Goal: Task Accomplishment & Management: Complete application form

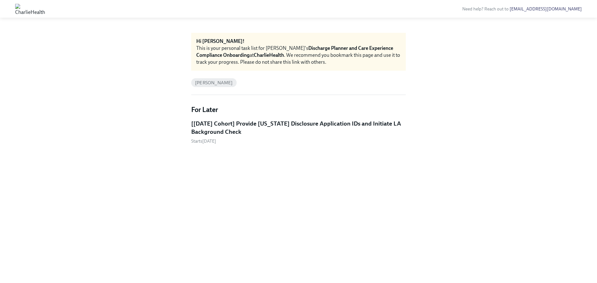
click at [249, 132] on h5 "[Sep 8th Cohort] Provide Utah Disclosure Application IDs and Initiate LA Backgr…" at bounding box center [298, 128] width 215 height 16
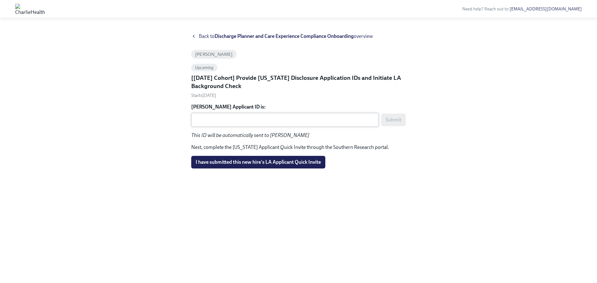
click at [265, 119] on textarea "Cristina Valdes's Applicant ID is:" at bounding box center [285, 120] width 180 height 8
paste textarea "1248641"
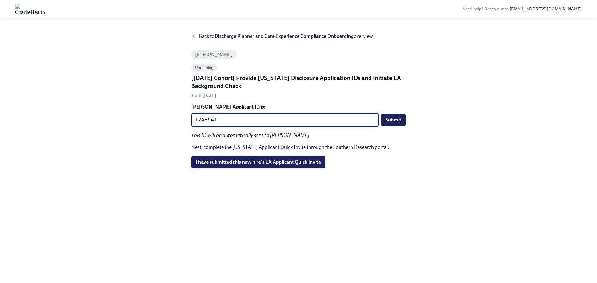
type textarea "1248641"
click at [307, 163] on span "I have submitted this new hire's LA Applicant Quick Invite" at bounding box center [258, 162] width 125 height 6
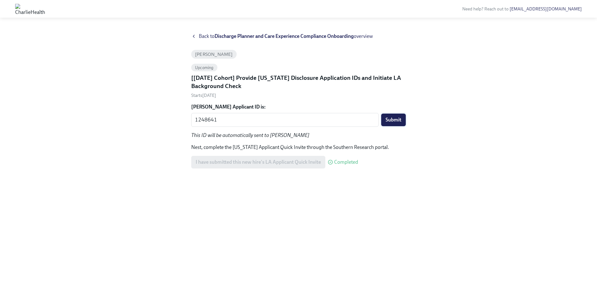
click at [391, 119] on span "Submit" at bounding box center [394, 120] width 16 height 6
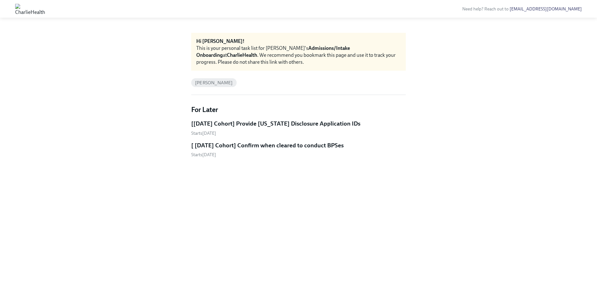
click at [266, 126] on h5 "[Sep 8th Cohort] Provide Utah Disclosure Application IDs" at bounding box center [275, 124] width 169 height 8
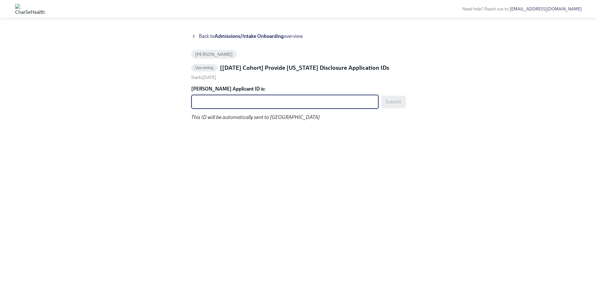
click at [240, 103] on textarea "Megann Rogers's Applicant ID is:" at bounding box center [285, 102] width 180 height 8
paste textarea "19082513523"
type textarea "19082513523"
drag, startPoint x: 238, startPoint y: 101, endPoint x: 167, endPoint y: 101, distance: 70.7
click at [167, 101] on div "Back to Admissions/Intake Onboarding overview Megann Rogers Upcoming [Sep 8th C…" at bounding box center [298, 150] width 567 height 235
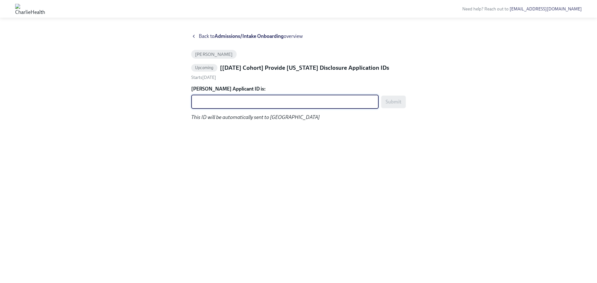
paste textarea "1248643"
type textarea "1248643"
click at [396, 103] on span "Submit" at bounding box center [394, 102] width 16 height 6
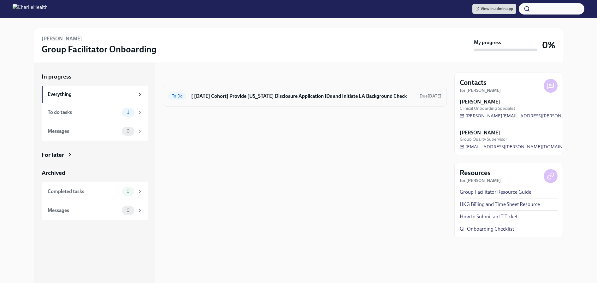
click at [259, 96] on h6 "[ [DATE] Cohort] Provide [US_STATE] Disclosure Application IDs and Initiate LA …" at bounding box center [302, 96] width 223 height 7
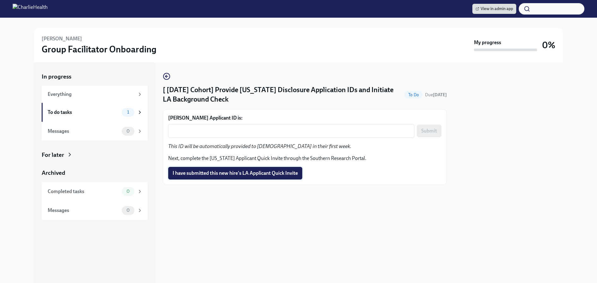
click at [221, 175] on span "I have submitted this new hire's LA Applicant Quick Invite" at bounding box center [235, 173] width 125 height 6
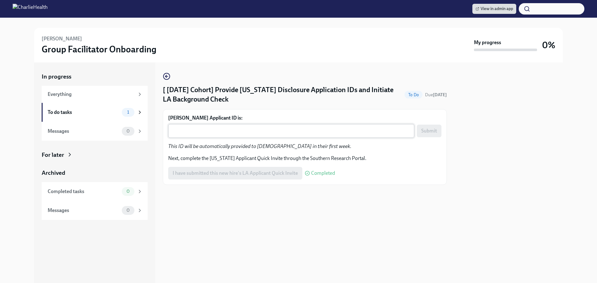
click at [266, 130] on textarea "Jahmiya Sturdivant's Applicant ID is:" at bounding box center [291, 131] width 239 height 8
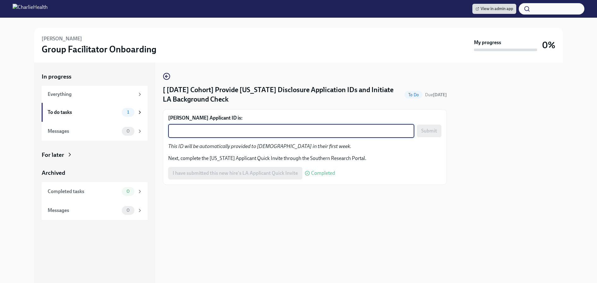
paste textarea "1248645"
type textarea "1248645"
click at [432, 131] on span "Submit" at bounding box center [429, 131] width 16 height 6
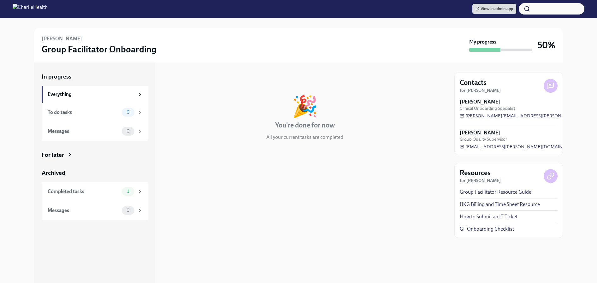
click at [67, 157] on icon at bounding box center [70, 154] width 6 height 6
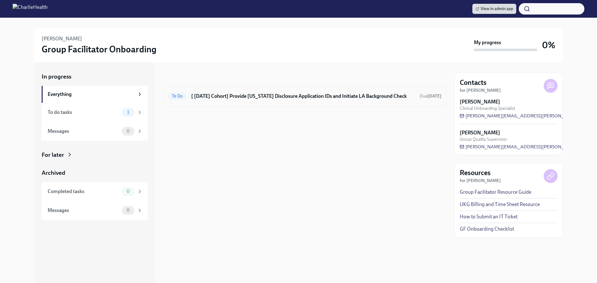
click at [279, 100] on div "To Do [ Sep 8th Cohort] Provide Utah Disclosure Application IDs and Initiate LA…" at bounding box center [304, 96] width 273 height 10
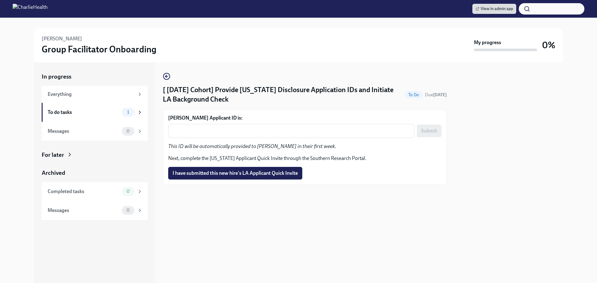
drag, startPoint x: 240, startPoint y: 169, endPoint x: 265, endPoint y: 151, distance: 31.4
click at [240, 169] on button "I have submitted this new hire's LA Applicant Quick Invite" at bounding box center [235, 173] width 134 height 13
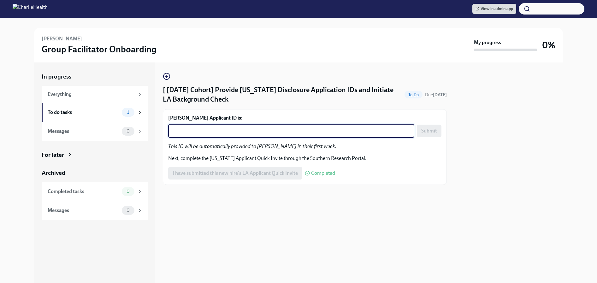
click at [275, 129] on textarea "Sheri Wade's Applicant ID is:" at bounding box center [291, 131] width 239 height 8
paste textarea "1248647"
type textarea "1248647"
click at [434, 135] on button "Submit" at bounding box center [429, 131] width 25 height 13
